Goal: Obtain resource: Obtain resource

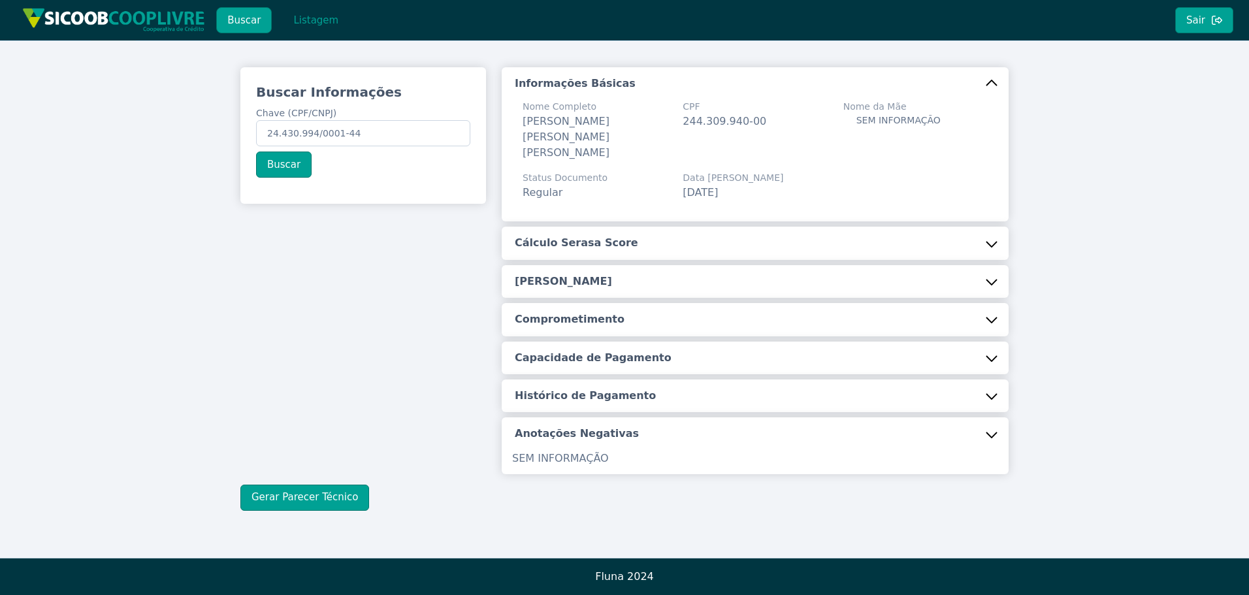
scroll to position [5, 0]
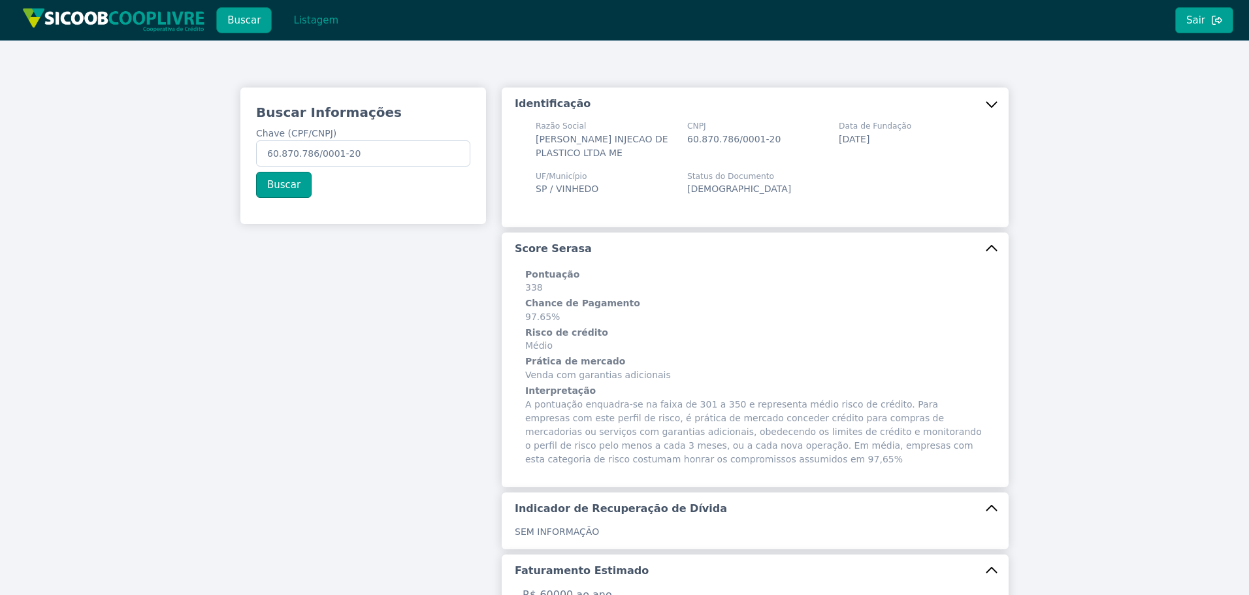
drag, startPoint x: 532, startPoint y: 138, endPoint x: 541, endPoint y: 139, distance: 9.2
click at [534, 138] on div "Razão Social [PERSON_NAME] INJECAO DE PLASTICO LTDA ME" at bounding box center [603, 139] width 151 height 39
drag, startPoint x: 535, startPoint y: 139, endPoint x: 572, endPoint y: 167, distance: 45.7
click at [572, 159] on div "Razão Social [PERSON_NAME] INJECAO DE PLASTICO LTDA ME" at bounding box center [603, 139] width 136 height 39
click at [604, 185] on div "UF/Município SP / [GEOGRAPHIC_DATA]" at bounding box center [603, 182] width 151 height 25
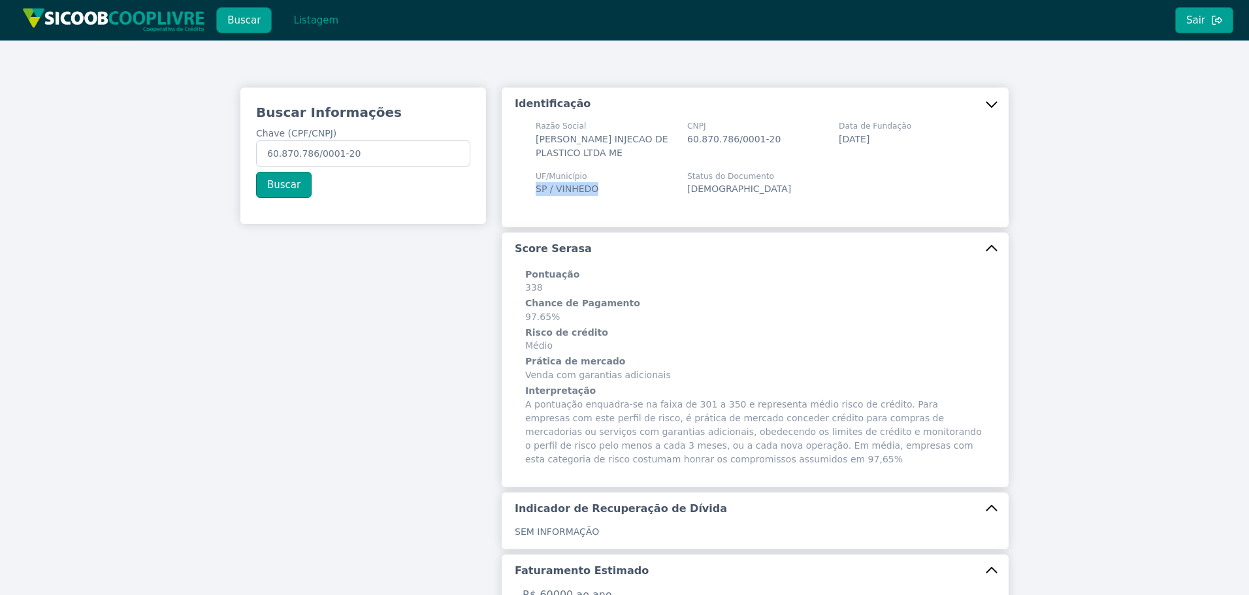
drag, startPoint x: 594, startPoint y: 200, endPoint x: 518, endPoint y: 189, distance: 76.6
click at [515, 196] on div "Razão Social [PERSON_NAME] INJECAO DE PLASTICO LTDA ME CNPJ 60.870.786/0001-20 …" at bounding box center [755, 168] width 481 height 97
click at [562, 140] on span "[PERSON_NAME] INJECAO DE PLASTICO LTDA ME" at bounding box center [601, 146] width 133 height 24
drag, startPoint x: 575, startPoint y: 167, endPoint x: 535, endPoint y: 123, distance: 58.7
click at [535, 123] on div "Razão Social [PERSON_NAME] INJECAO DE PLASTICO LTDA ME" at bounding box center [603, 139] width 136 height 39
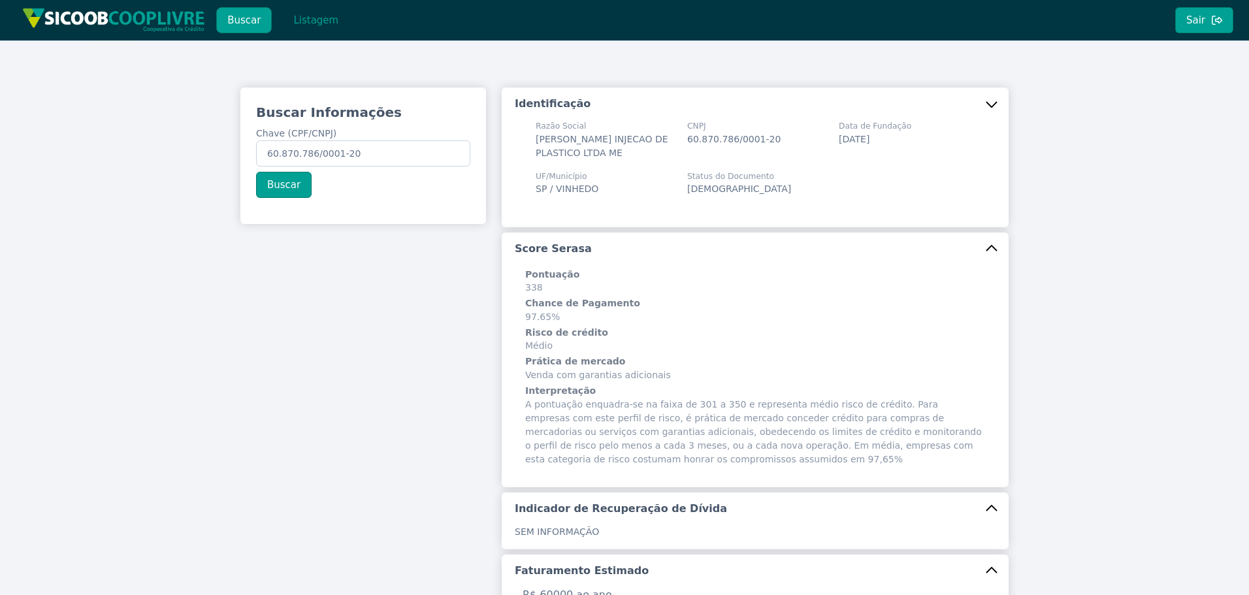
click at [580, 156] on span "[PERSON_NAME] INJECAO DE PLASTICO LTDA ME" at bounding box center [601, 146] width 133 height 24
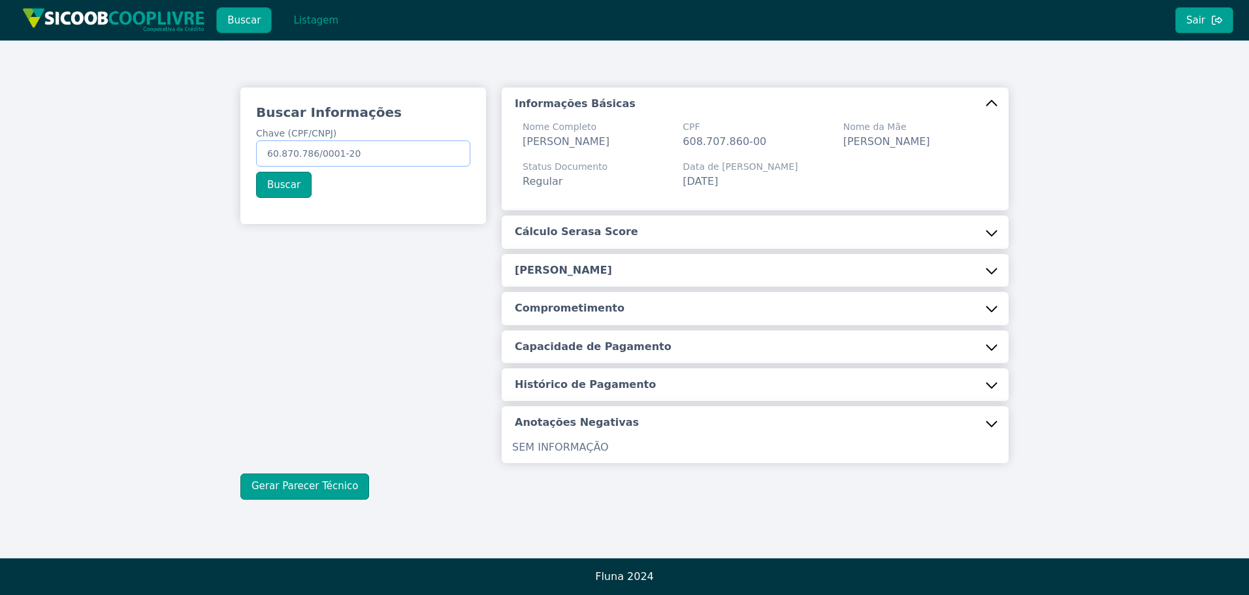
drag, startPoint x: 415, startPoint y: 142, endPoint x: 38, endPoint y: 100, distance: 379.2
click at [40, 100] on div "Buscar Informações Chave (CPF/CNPJ) 60.870.786/0001-20 Buscar Informações Básic…" at bounding box center [624, 293] width 1249 height 506
paste input "57.879.157/0001-56"
type input "57.879.157/0001-56"
click at [286, 185] on button "Buscar" at bounding box center [284, 185] width 56 height 26
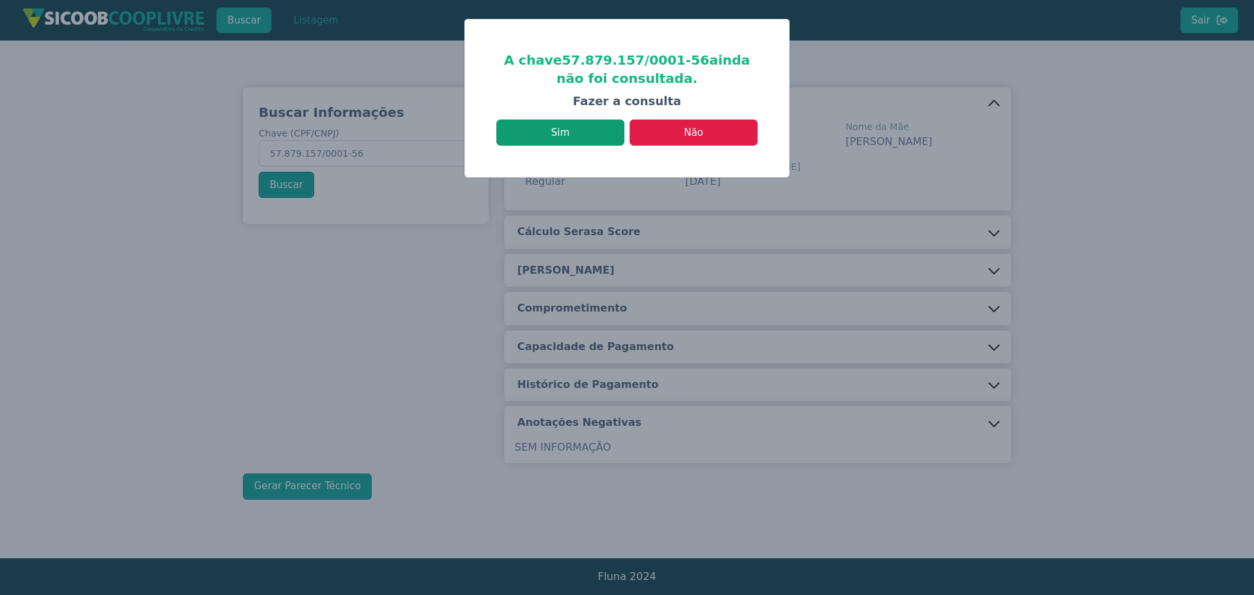
click at [590, 145] on button "Sim" at bounding box center [560, 133] width 128 height 26
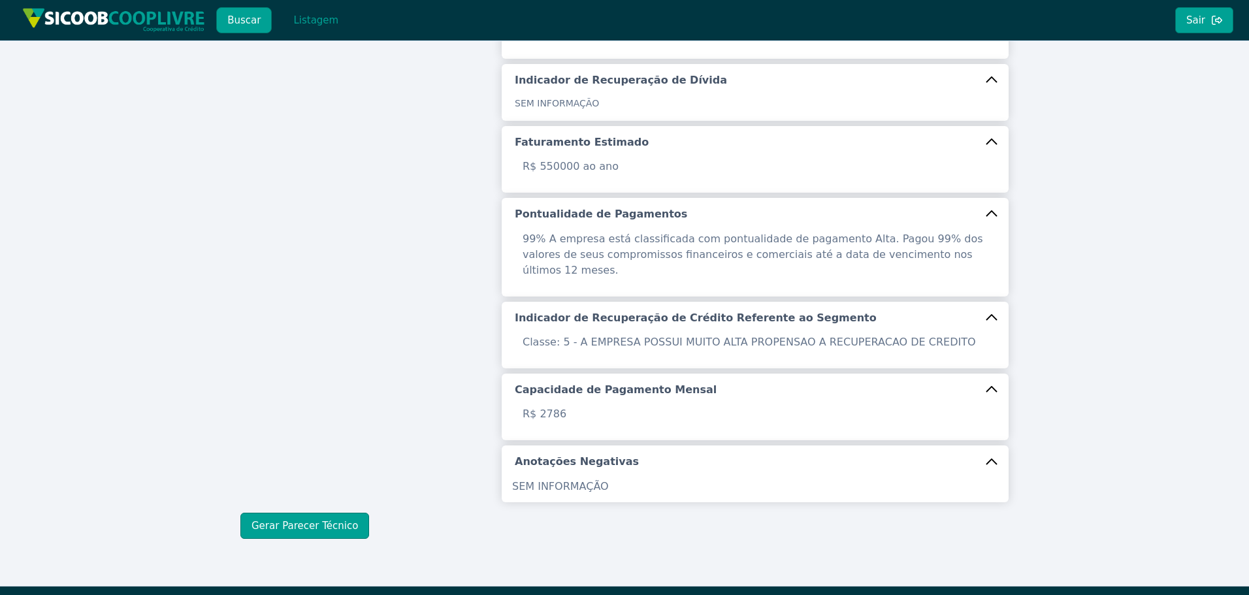
scroll to position [427, 0]
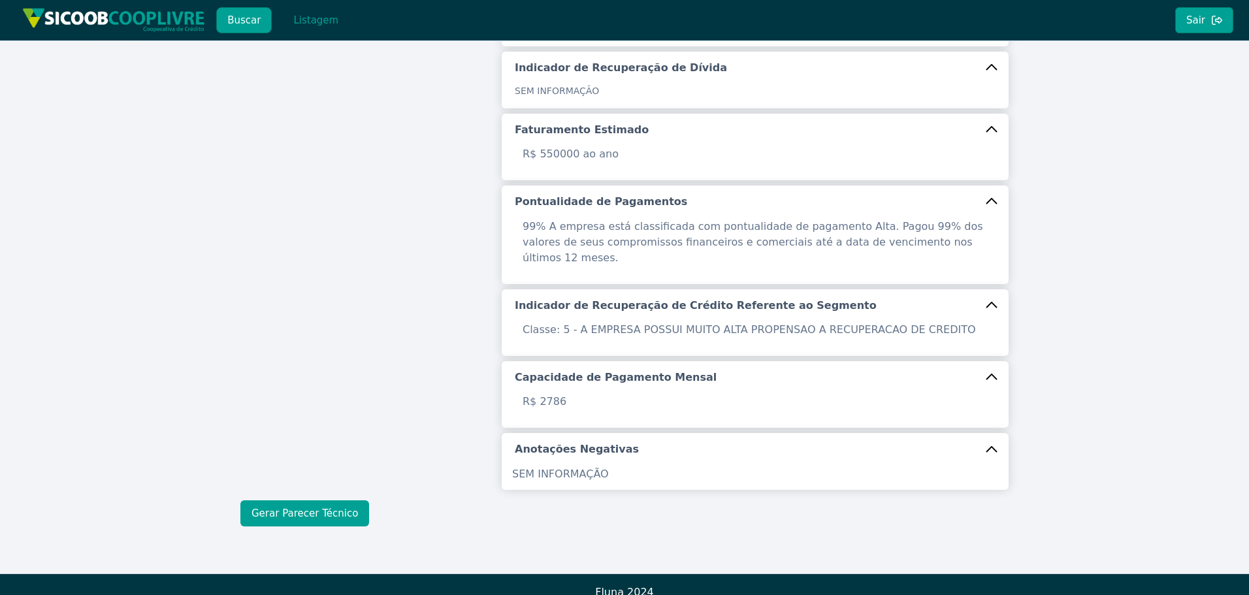
click at [334, 500] on button "Gerar Parecer Técnico" at bounding box center [304, 513] width 129 height 26
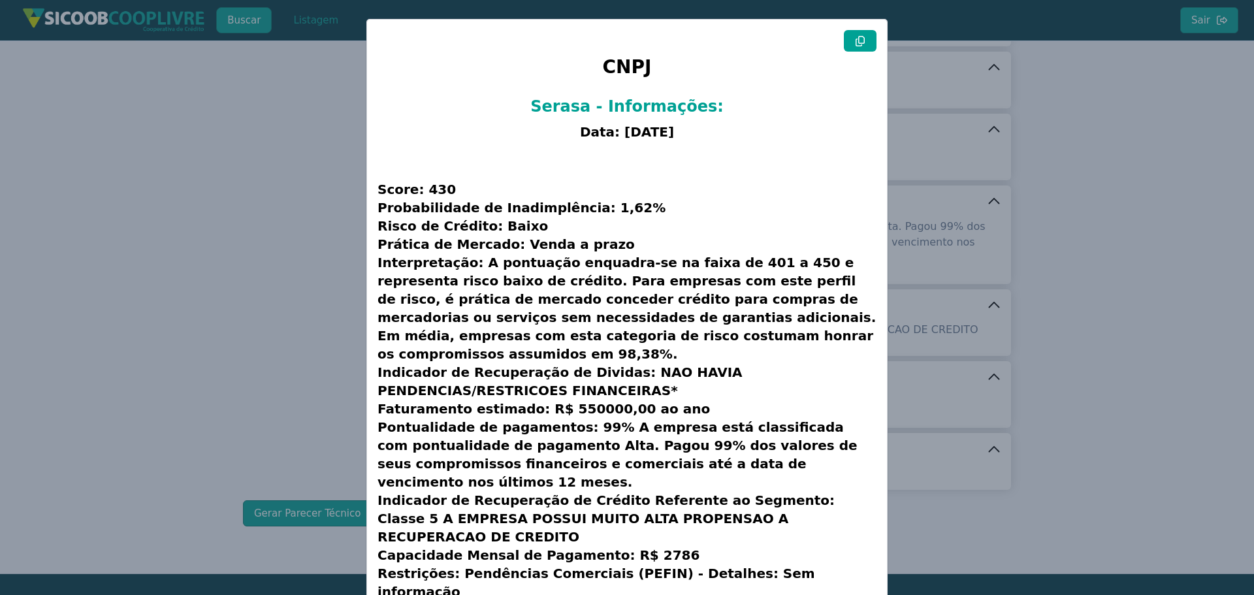
click at [855, 46] on button at bounding box center [860, 41] width 33 height 22
click at [249, 130] on modal-container "CNPJ Serasa - Informações: Data: [DATE] Score: 430 Probabilidade de Inadimplênc…" at bounding box center [627, 297] width 1254 height 595
